Goal: Find contact information: Find contact information

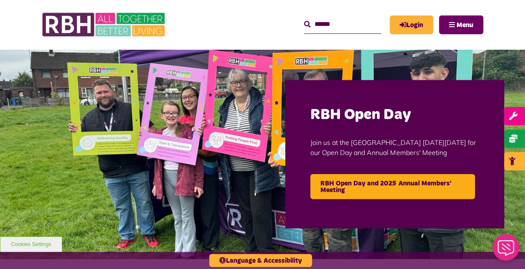
click at [466, 23] on span "Menu" at bounding box center [465, 25] width 17 height 7
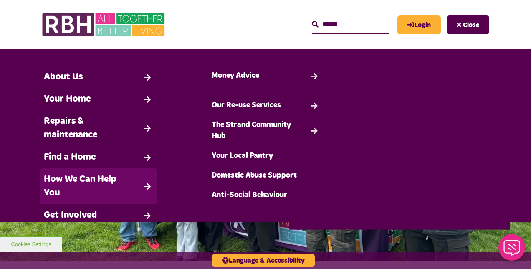
click at [145, 175] on link "How We Can Help You" at bounding box center [98, 186] width 117 height 36
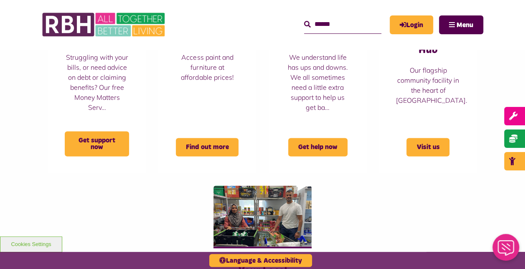
scroll to position [511, 0]
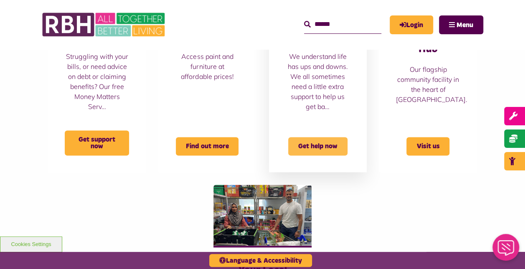
click at [311, 140] on span "Get help now" at bounding box center [317, 146] width 59 height 18
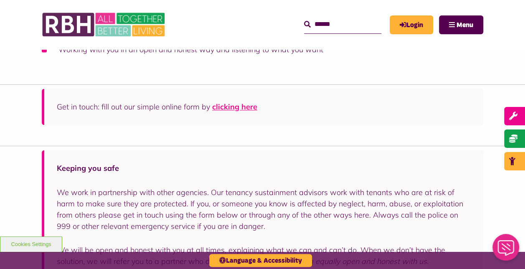
scroll to position [597, 0]
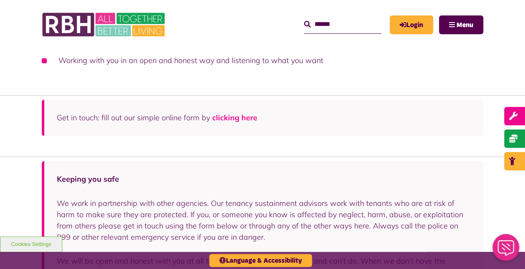
click at [229, 118] on link "clicking here" at bounding box center [234, 118] width 45 height 10
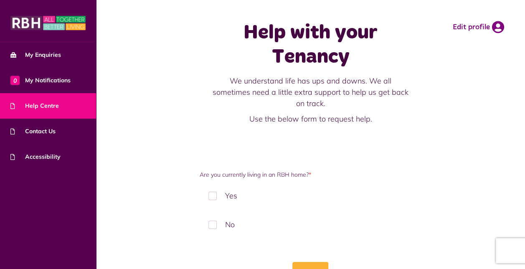
click at [33, 100] on link "Help Centre" at bounding box center [48, 105] width 96 height 25
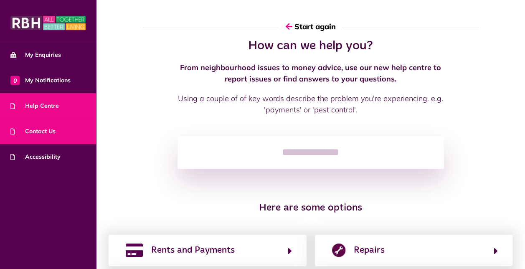
click at [40, 126] on link "Contact Us" at bounding box center [48, 131] width 96 height 25
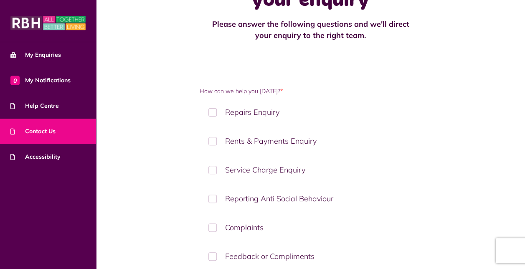
scroll to position [120, 0]
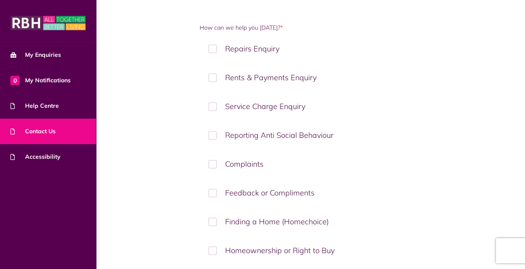
click at [267, 52] on label "Repairs Enquiry" at bounding box center [311, 48] width 222 height 25
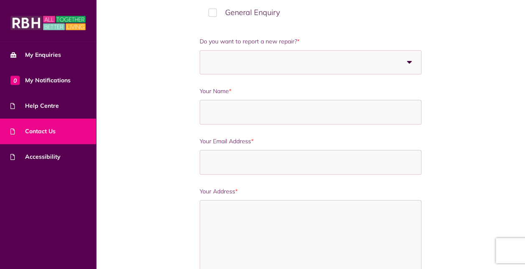
scroll to position [377, 0]
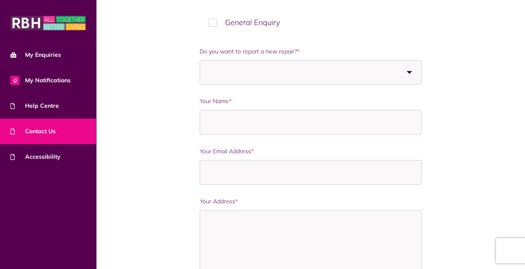
click at [390, 71] on div at bounding box center [311, 72] width 222 height 24
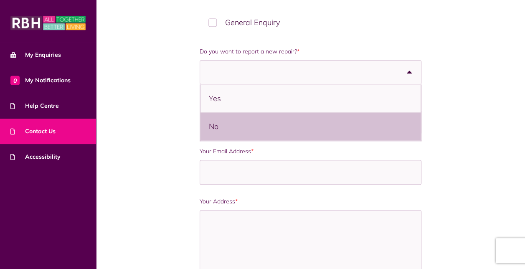
click at [369, 123] on li "No" at bounding box center [311, 126] width 220 height 28
select select "**"
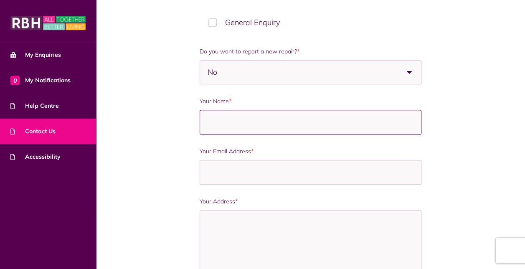
click at [354, 120] on input "Your Name *" at bounding box center [311, 122] width 222 height 25
click at [450, 145] on div "How can we help you today? * Repairs Enquiry Rents & Payments Enquiry Service C…" at bounding box center [311, 165] width 333 height 799
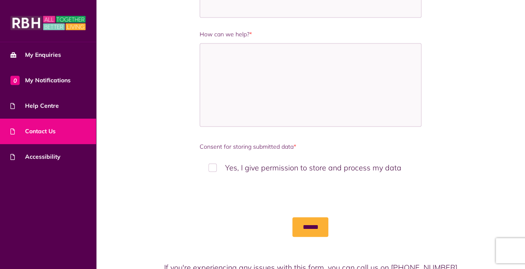
scroll to position [717, 0]
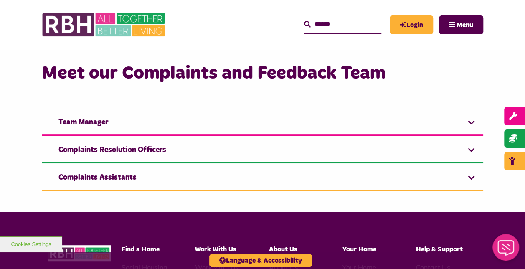
scroll to position [172, 0]
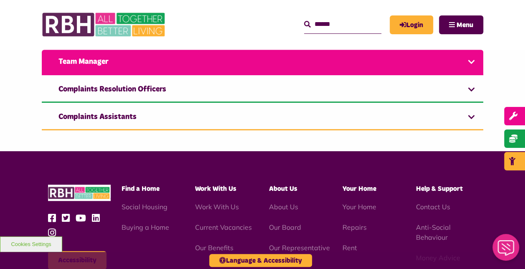
click at [467, 62] on link "Team Manager" at bounding box center [263, 62] width 442 height 25
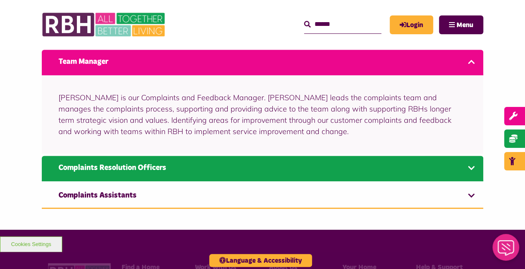
click at [473, 167] on link "Complaints Resolution Officers" at bounding box center [263, 168] width 442 height 25
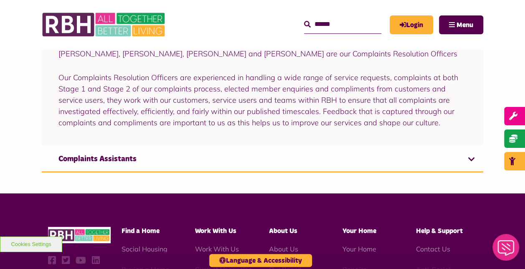
scroll to position [249, 0]
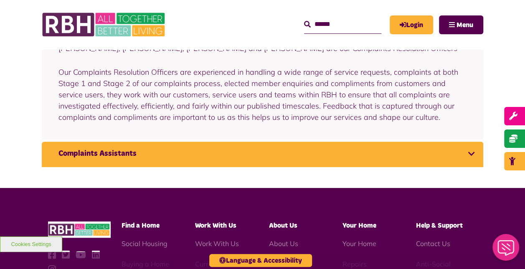
click at [469, 158] on link "Complaints Assistants" at bounding box center [263, 154] width 442 height 25
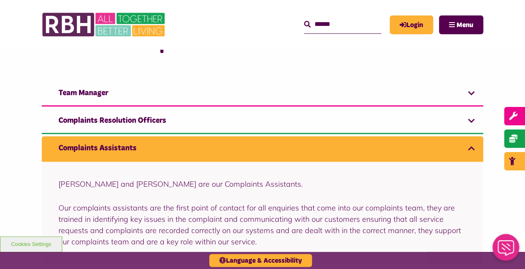
scroll to position [140, 0]
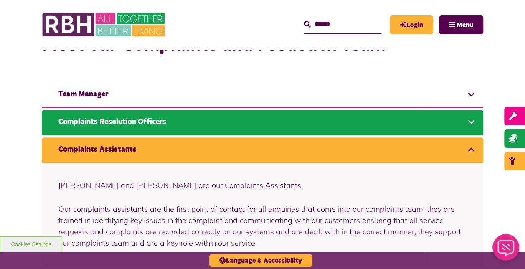
click at [465, 120] on link "Complaints Resolution Officers" at bounding box center [263, 122] width 442 height 25
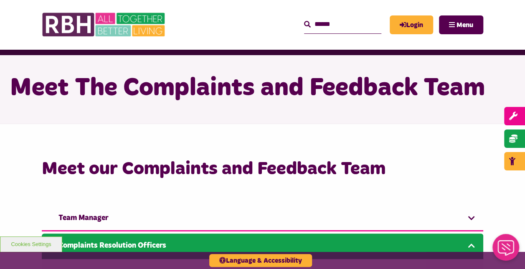
scroll to position [0, 0]
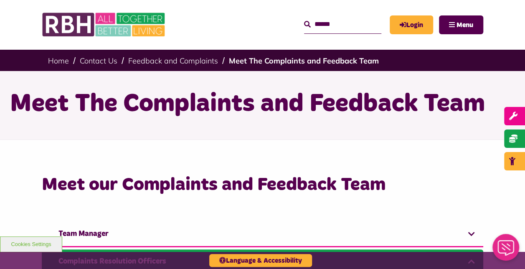
click at [340, 24] on input "Search" at bounding box center [342, 24] width 77 height 18
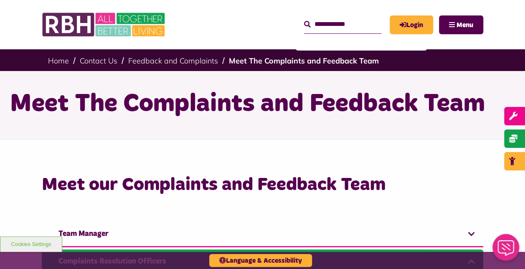
click at [304, 20] on button "Search" at bounding box center [307, 25] width 7 height 10
type input "**********"
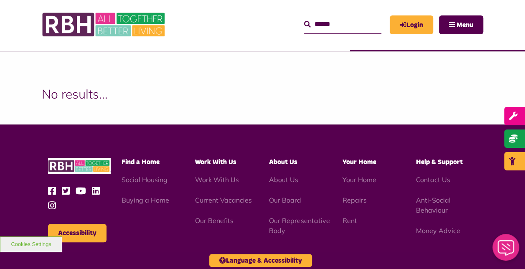
scroll to position [229, 0]
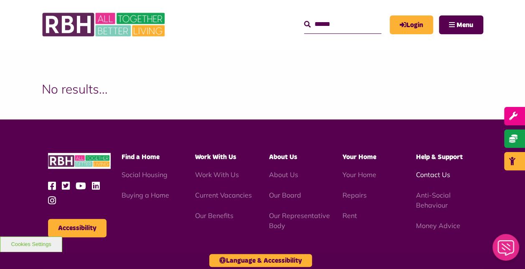
click at [430, 178] on link "Contact Us" at bounding box center [433, 174] width 34 height 8
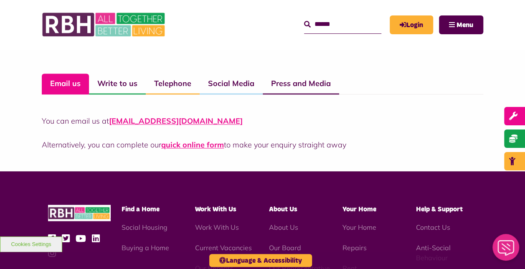
scroll to position [617, 0]
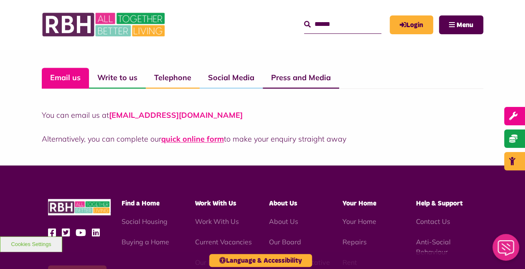
drag, startPoint x: 230, startPoint y: 117, endPoint x: 109, endPoint y: 118, distance: 120.8
click at [109, 118] on p "You can email us at CustomerExperience@rbh.org.uk" at bounding box center [263, 114] width 442 height 11
copy link "CustomerExperience@rbh.org.uk"
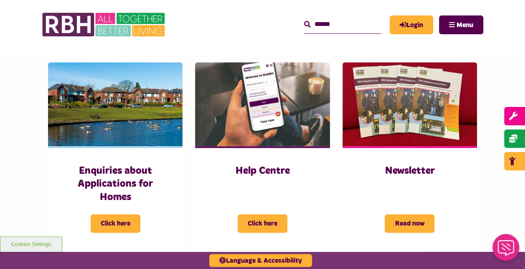
scroll to position [383, 0]
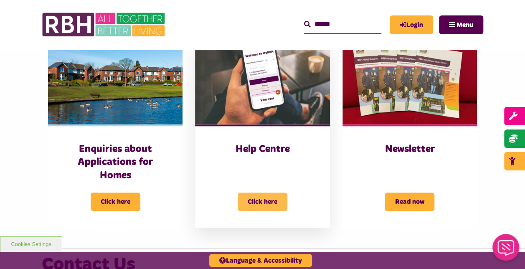
click at [277, 196] on span "Click here" at bounding box center [263, 202] width 50 height 18
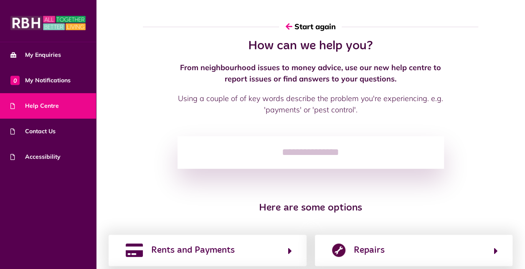
click at [263, 155] on input "search" at bounding box center [311, 152] width 267 height 33
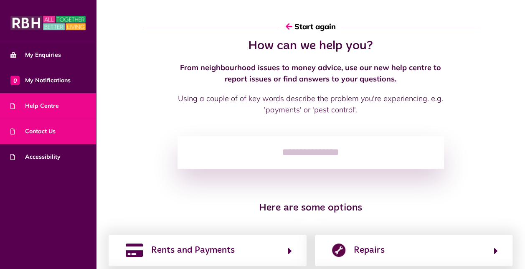
click at [40, 136] on link "Contact Us" at bounding box center [48, 131] width 96 height 25
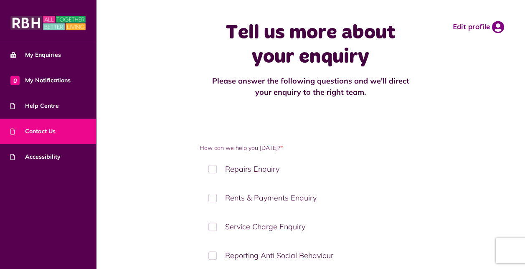
drag, startPoint x: 524, startPoint y: 73, endPoint x: 519, endPoint y: 109, distance: 37.1
click at [519, 109] on div "Tell us more about your enquiry Please answer the following questions and we'll…" at bounding box center [310, 59] width 429 height 119
click at [262, 175] on label "Repairs Enquiry" at bounding box center [311, 169] width 222 height 25
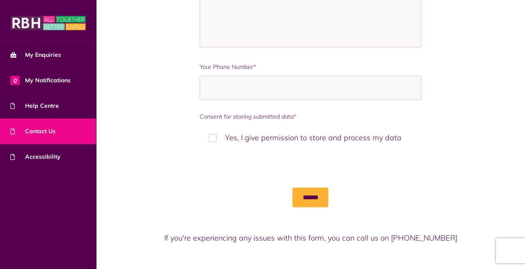
scroll to position [632, 0]
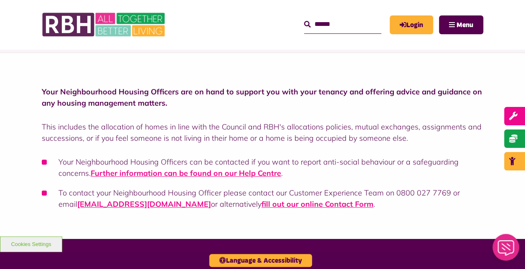
scroll to position [141, 0]
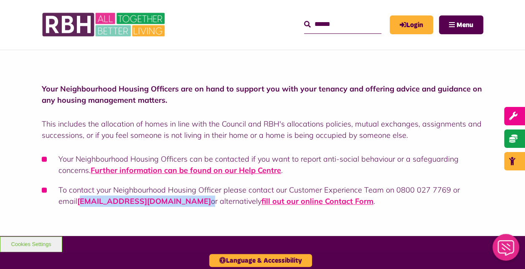
drag, startPoint x: 195, startPoint y: 203, endPoint x: 81, endPoint y: 201, distance: 114.1
click at [81, 201] on li "To contact your Neighbourhood Housing Officer please contact our Customer Exper…" at bounding box center [263, 195] width 442 height 23
copy li "[EMAIL_ADDRESS][DOMAIN_NAME]"
